Goal: Transaction & Acquisition: Subscribe to service/newsletter

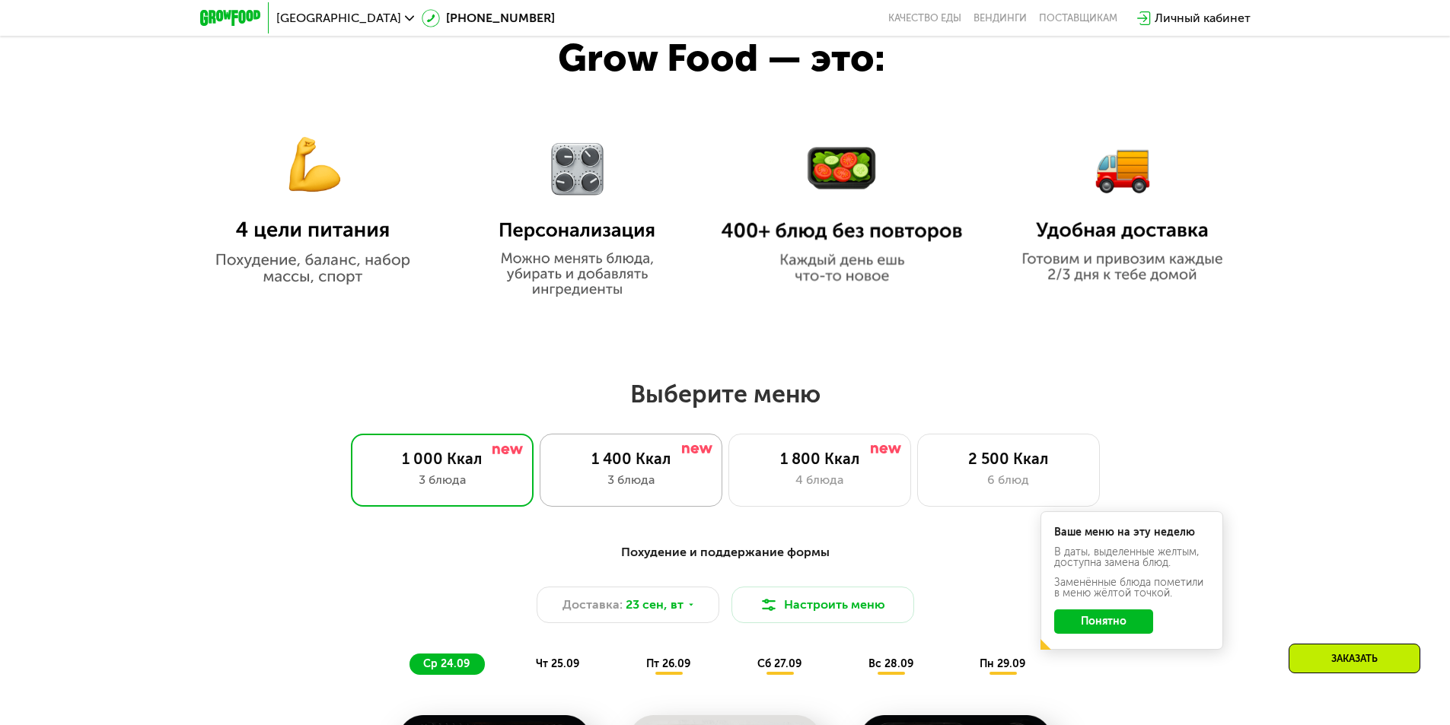
scroll to position [1066, 0]
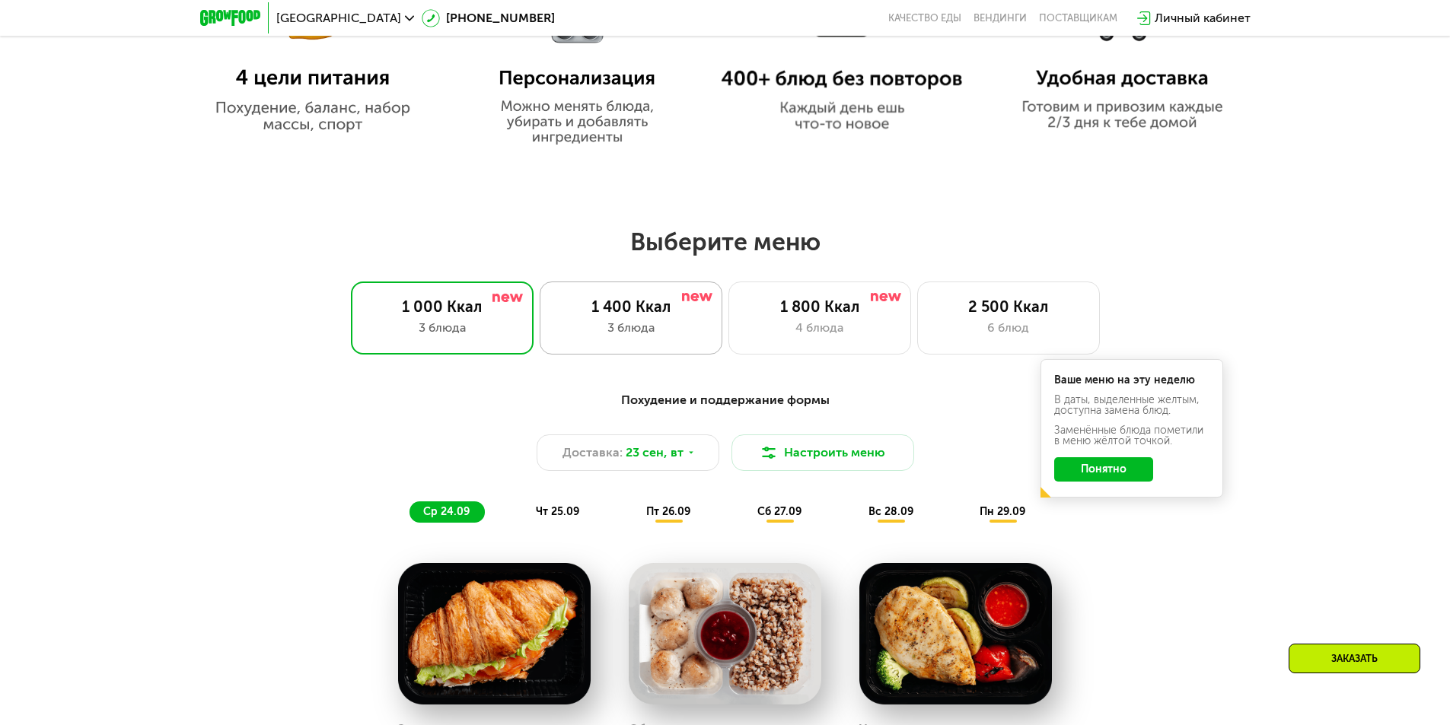
click at [645, 337] on div "3 блюда" at bounding box center [631, 328] width 151 height 18
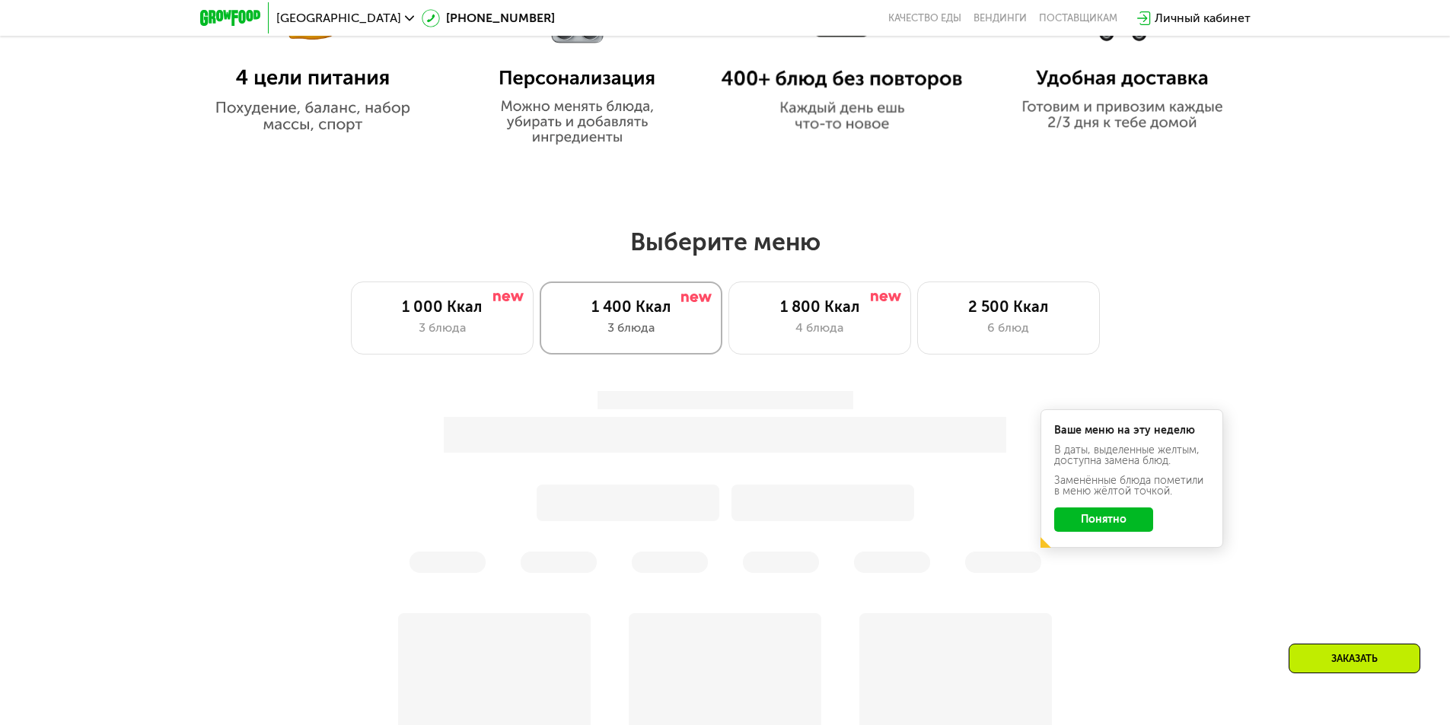
scroll to position [1142, 0]
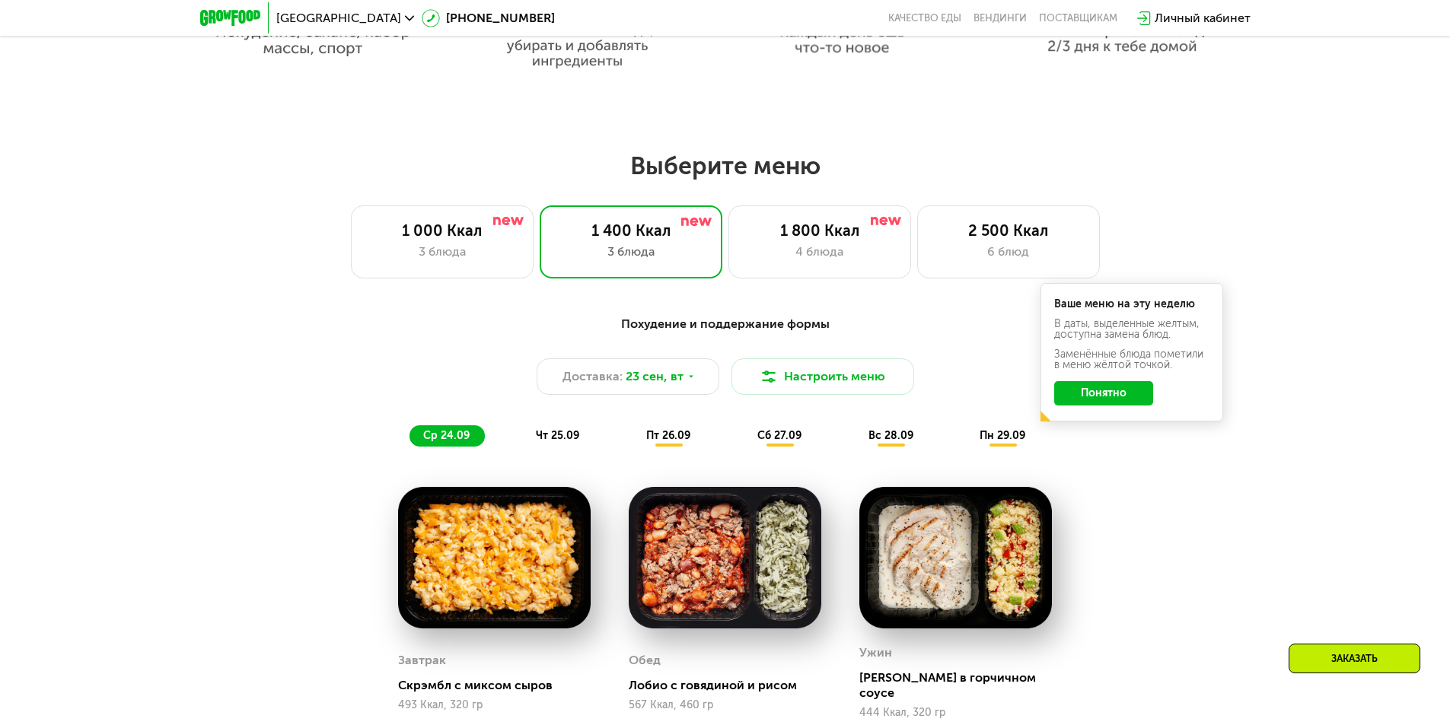
click at [1110, 400] on button "Понятно" at bounding box center [1103, 393] width 99 height 24
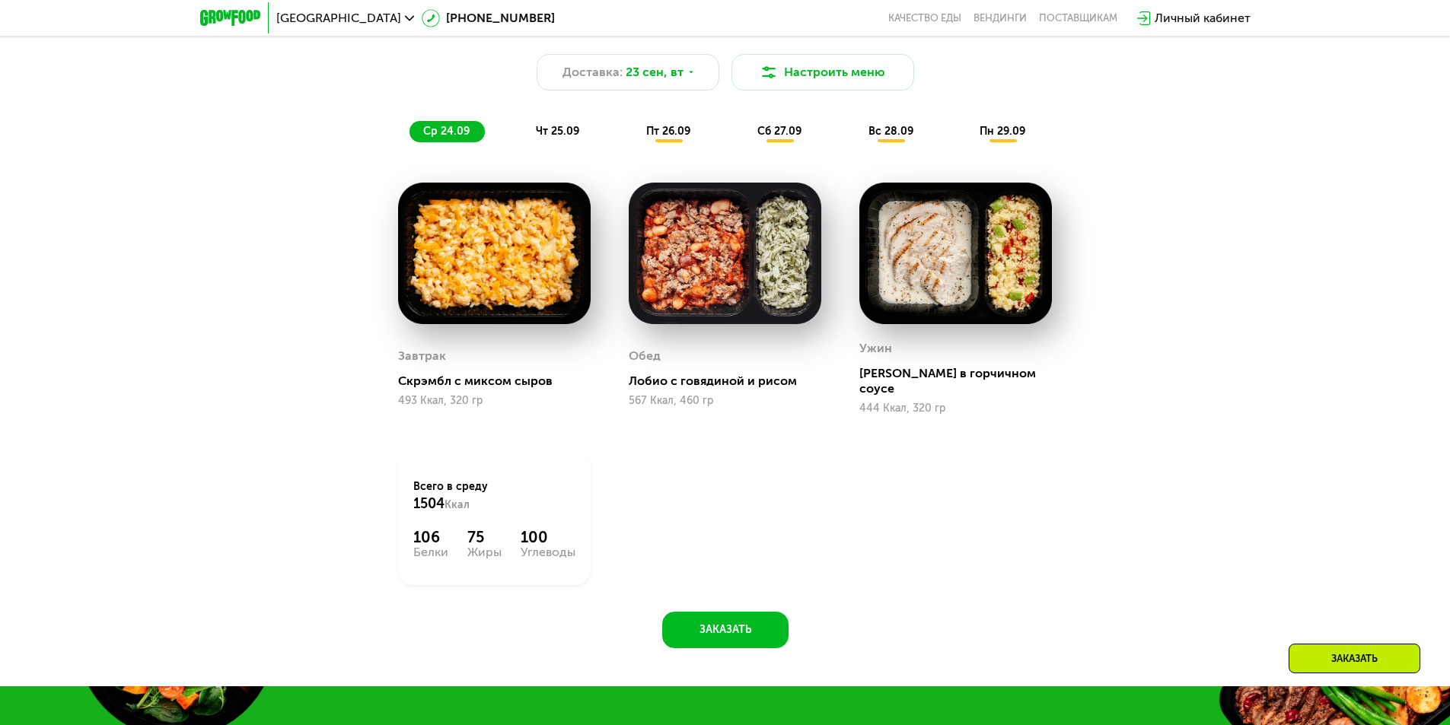
scroll to position [1903, 0]
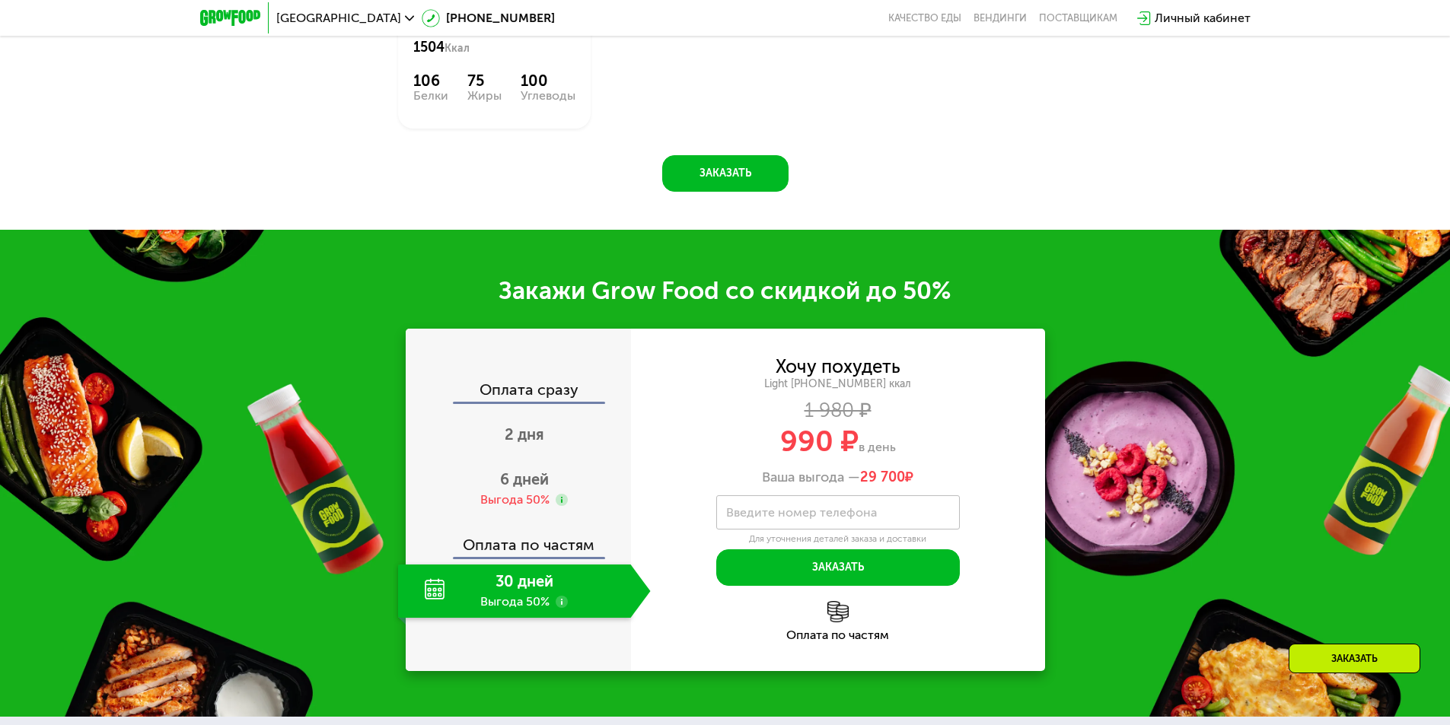
click at [518, 582] on div "30 дней Выгода 50%" at bounding box center [514, 591] width 233 height 53
click at [440, 588] on div "30 дней Выгода 50%" at bounding box center [514, 591] width 233 height 53
click at [556, 596] on icon at bounding box center [562, 602] width 12 height 12
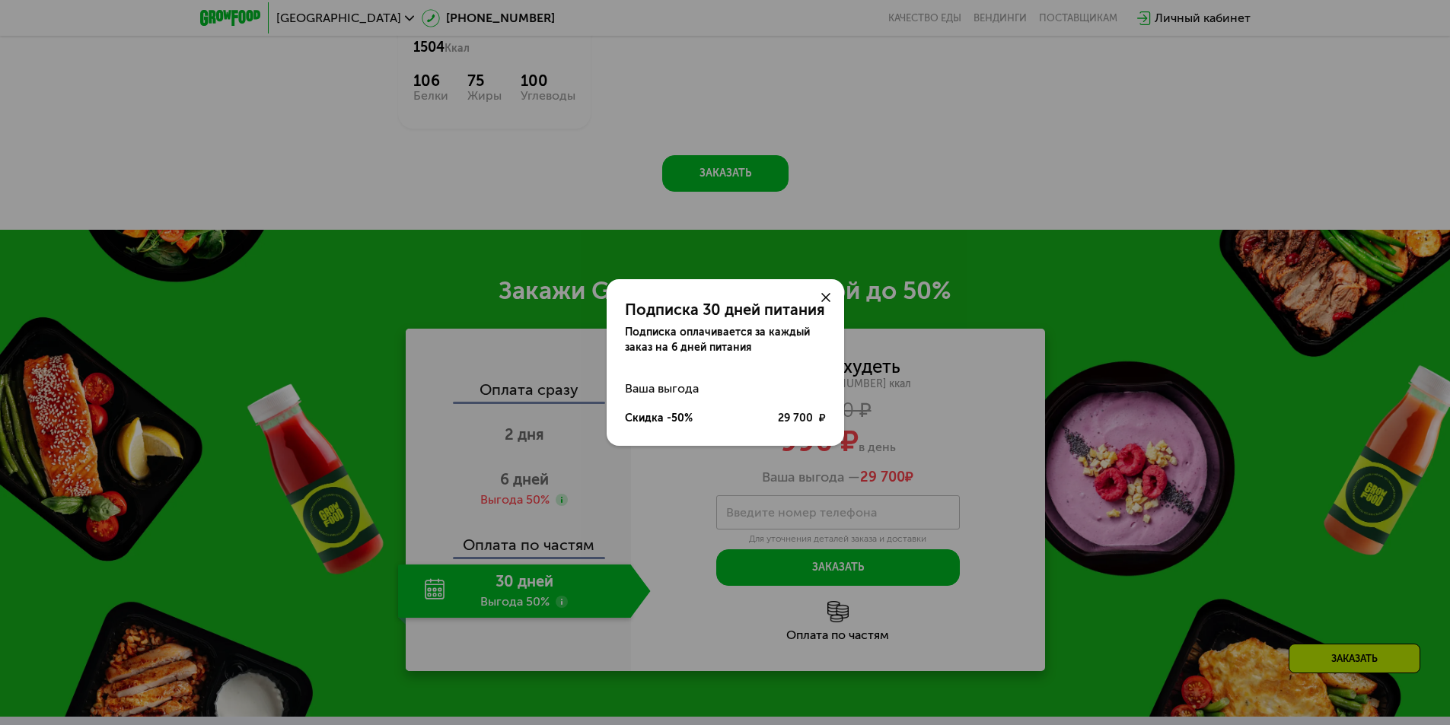
click at [827, 300] on icon at bounding box center [825, 297] width 9 height 9
